Goal: Find specific page/section: Find specific page/section

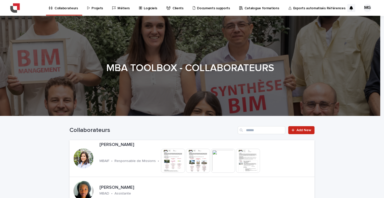
click at [93, 11] on link "Projets" at bounding box center [96, 8] width 19 height 16
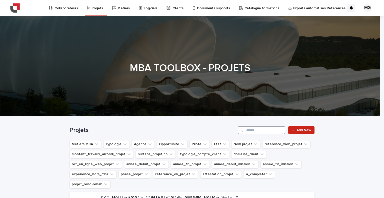
click at [257, 130] on input "Search" at bounding box center [262, 130] width 48 height 8
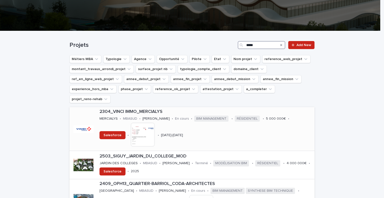
type input "*****"
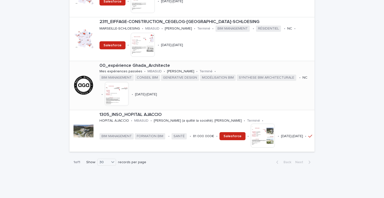
scroll to position [761, 0]
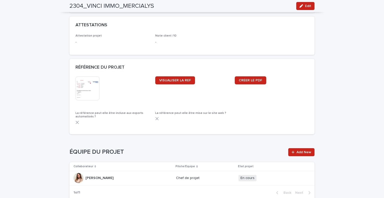
scroll to position [500, 0]
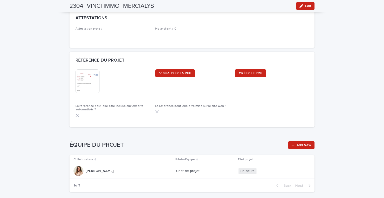
click at [89, 90] on img at bounding box center [88, 81] width 24 height 24
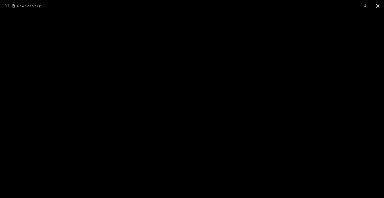
click at [381, 8] on button "Close gallery" at bounding box center [378, 6] width 13 height 12
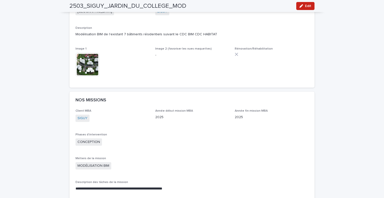
scroll to position [425, 0]
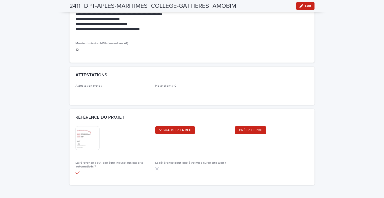
scroll to position [475, 0]
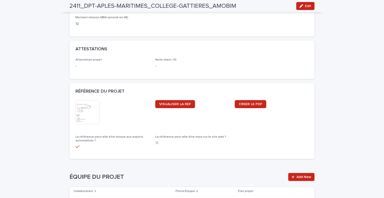
click at [88, 118] on img at bounding box center [88, 112] width 24 height 24
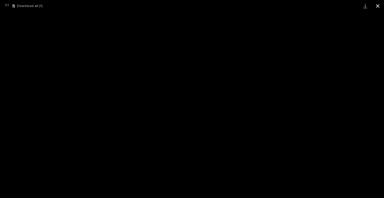
click at [379, 6] on button "Close gallery" at bounding box center [378, 6] width 13 height 12
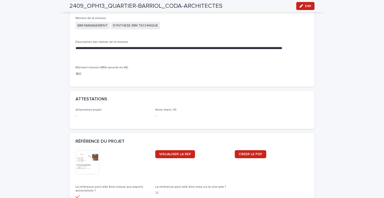
scroll to position [425, 0]
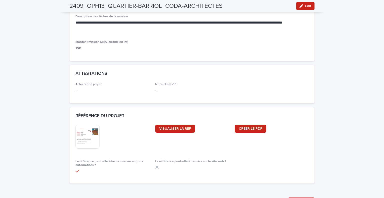
click at [87, 141] on img at bounding box center [88, 137] width 24 height 24
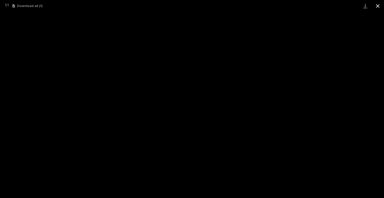
click at [379, 7] on button "Close gallery" at bounding box center [378, 6] width 13 height 12
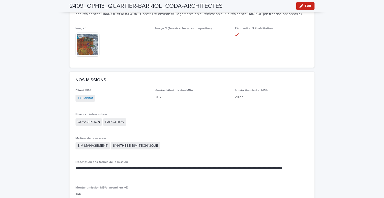
scroll to position [275, 0]
